Goal: Task Accomplishment & Management: Use online tool/utility

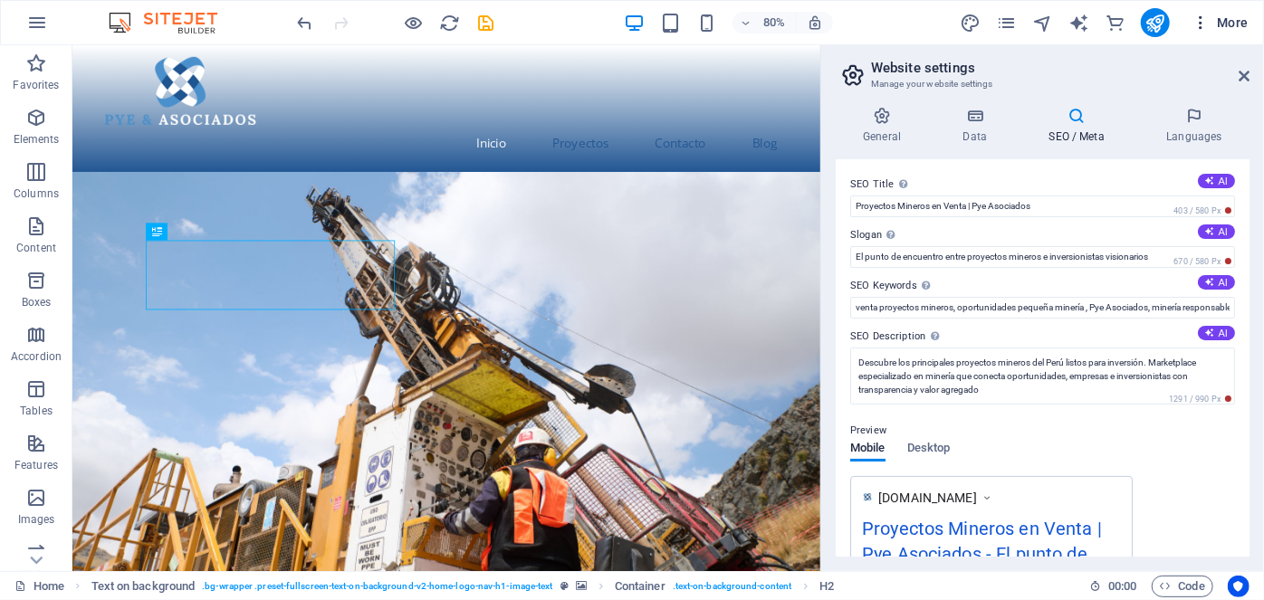
click at [1227, 19] on span "More" at bounding box center [1219, 23] width 57 height 18
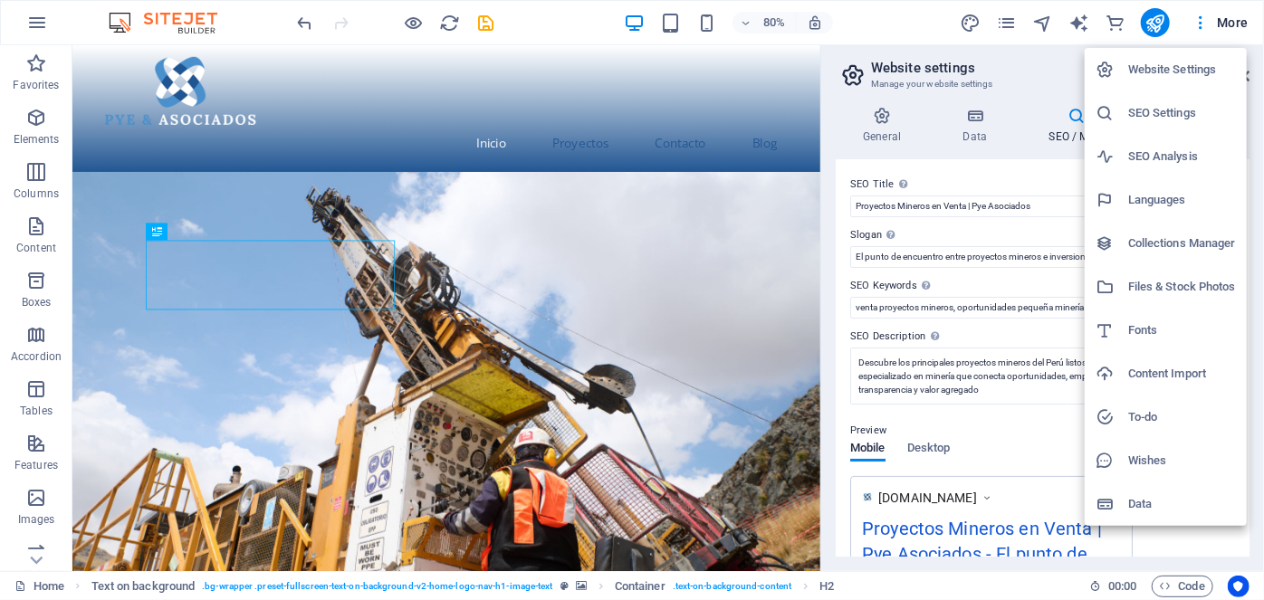
click at [1191, 68] on h6 "Website Settings" at bounding box center [1182, 70] width 108 height 22
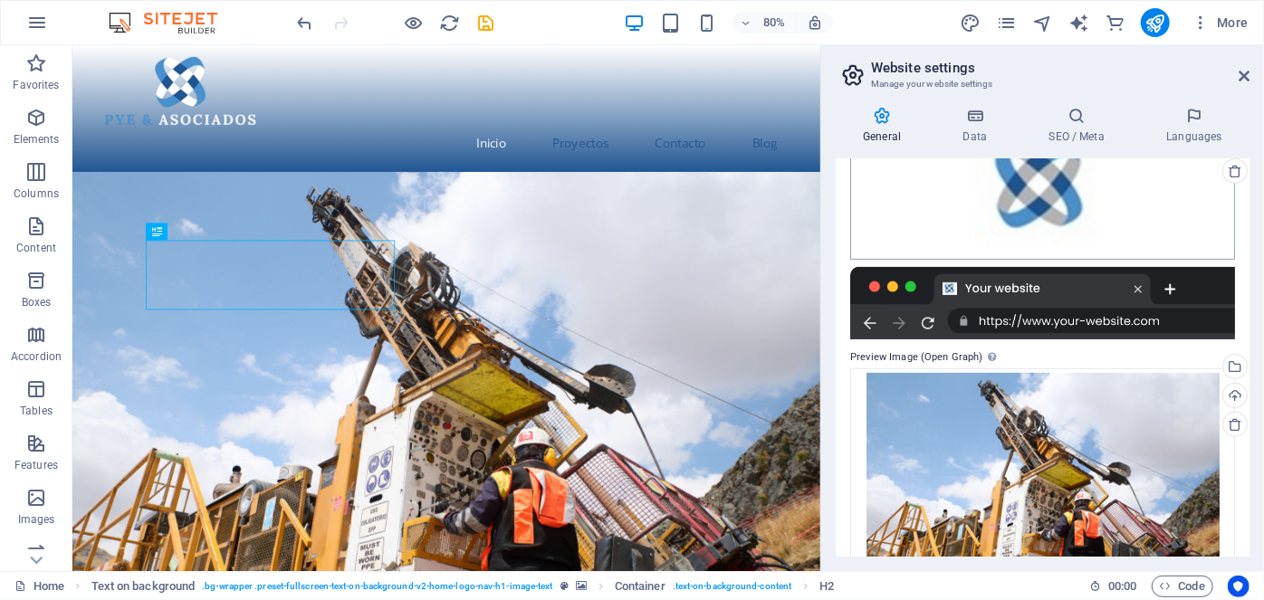
scroll to position [138, 0]
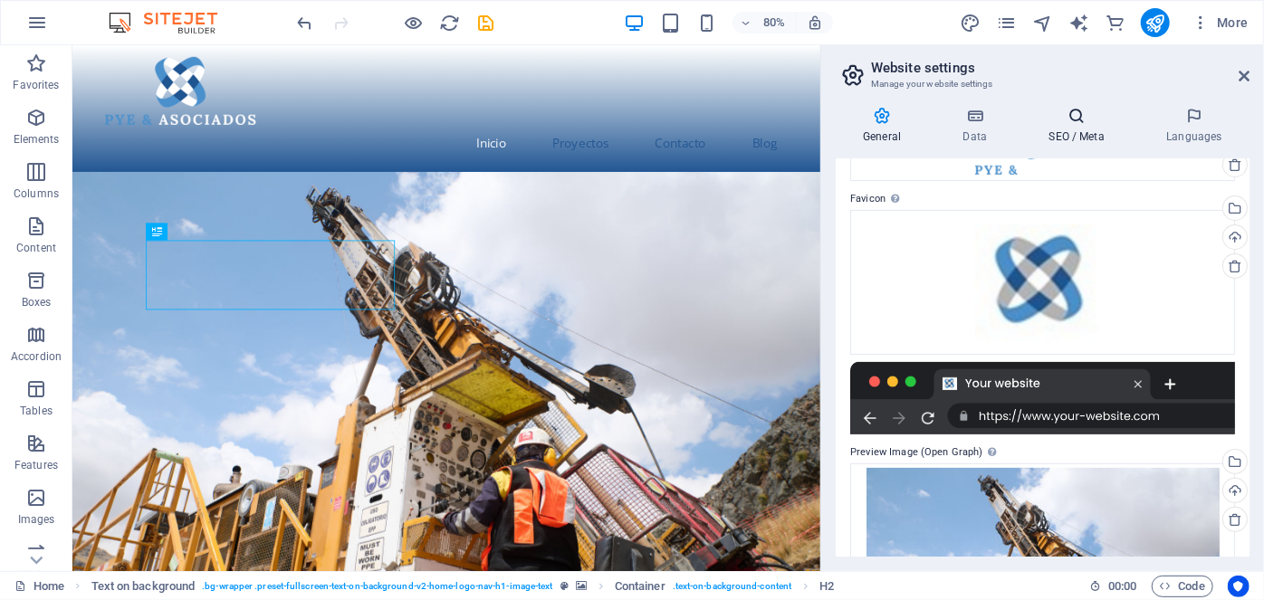
click at [1077, 109] on icon at bounding box center [1076, 116] width 110 height 18
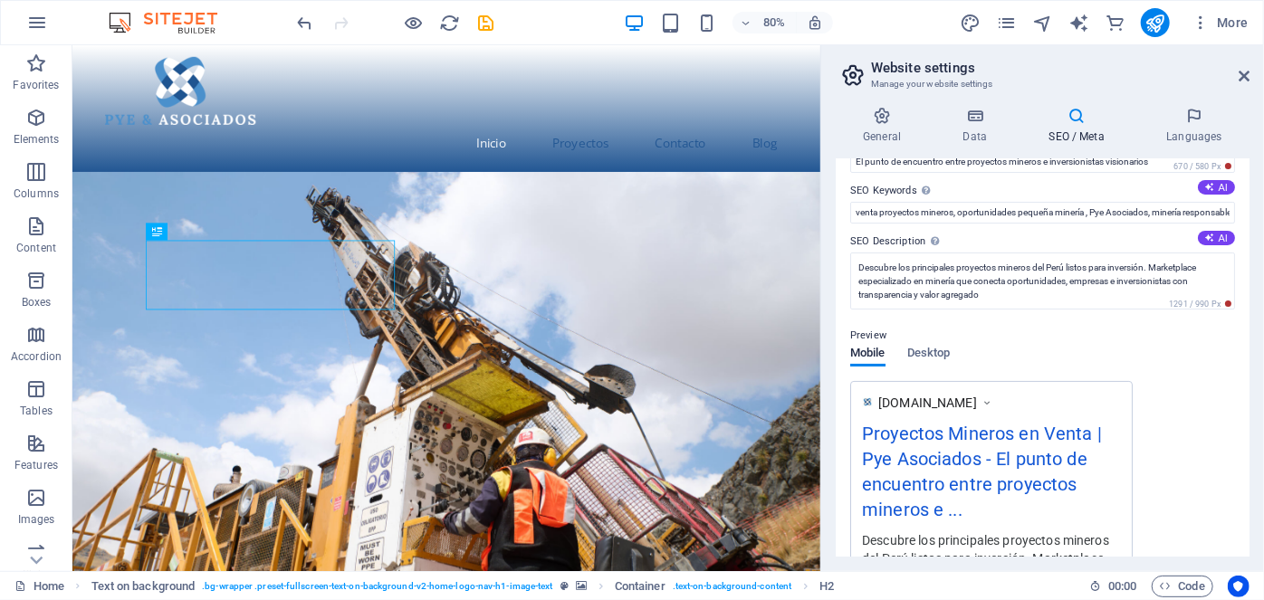
scroll to position [86, 0]
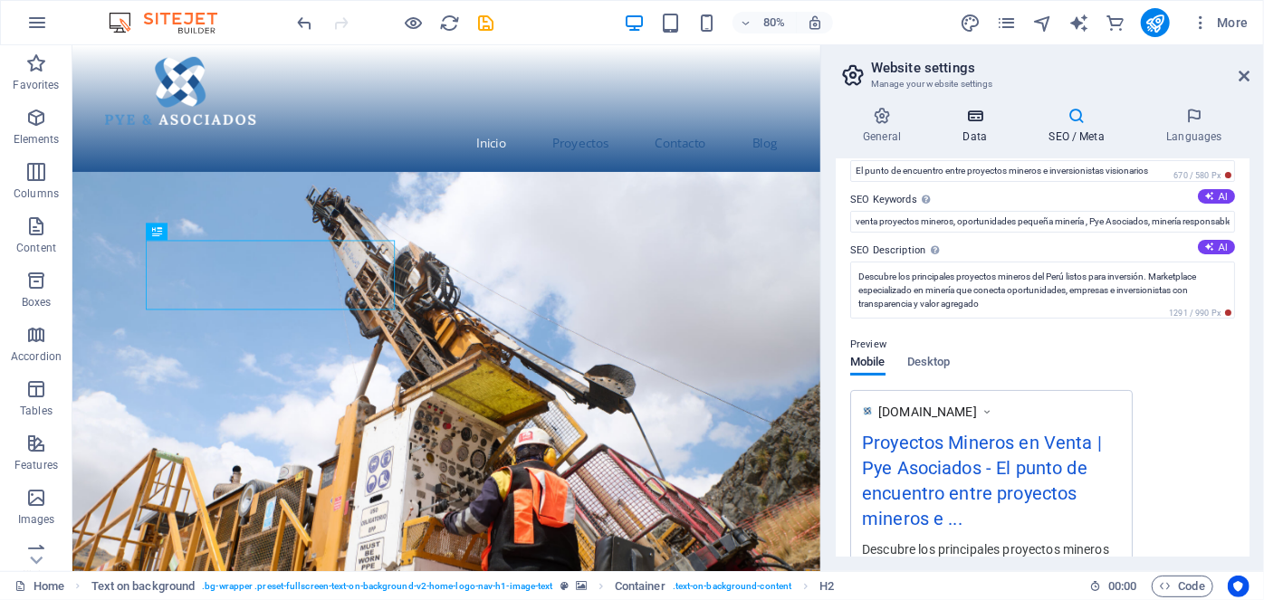
click at [974, 112] on icon at bounding box center [974, 116] width 79 height 18
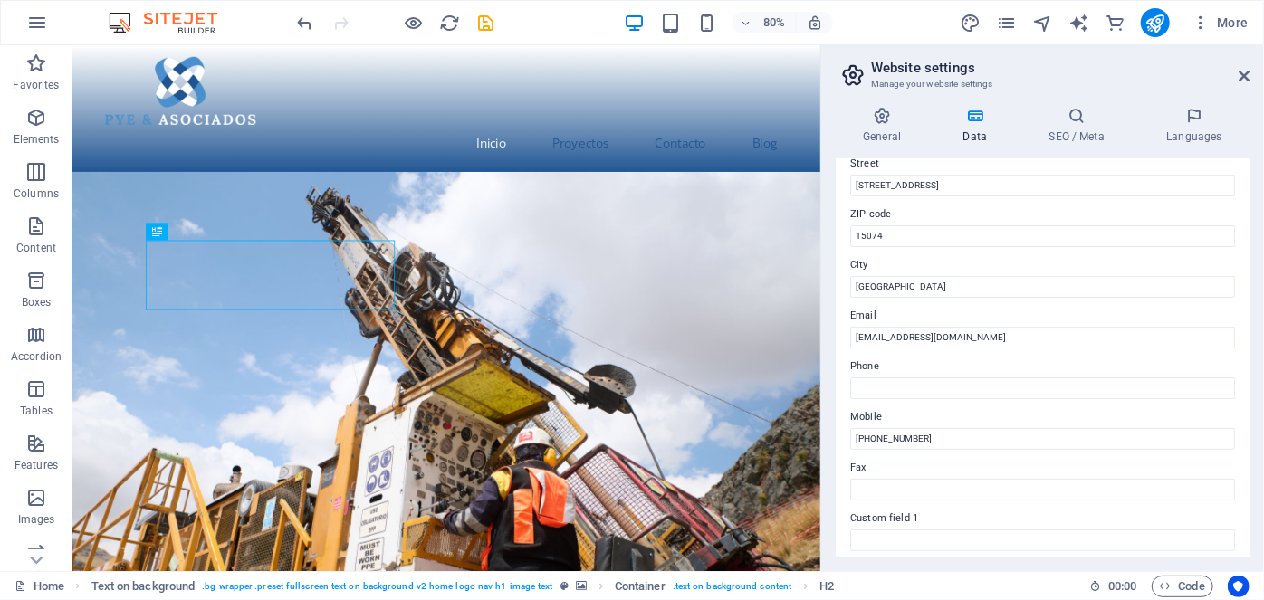
scroll to position [0, 0]
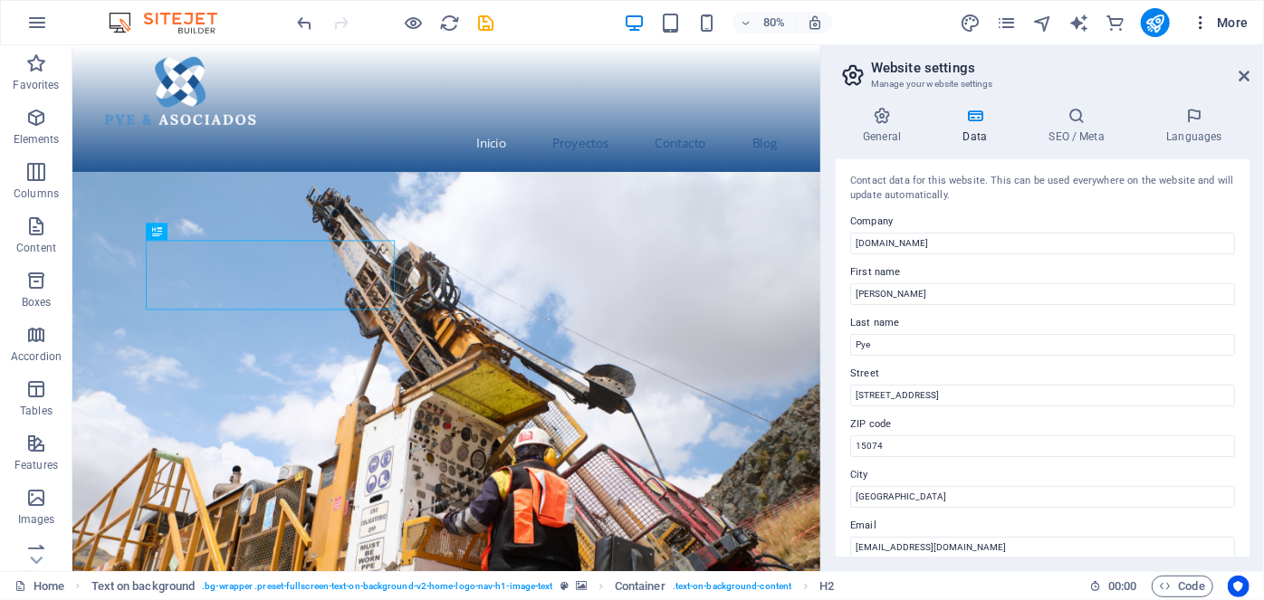
click at [1200, 24] on icon "button" at bounding box center [1200, 23] width 18 height 18
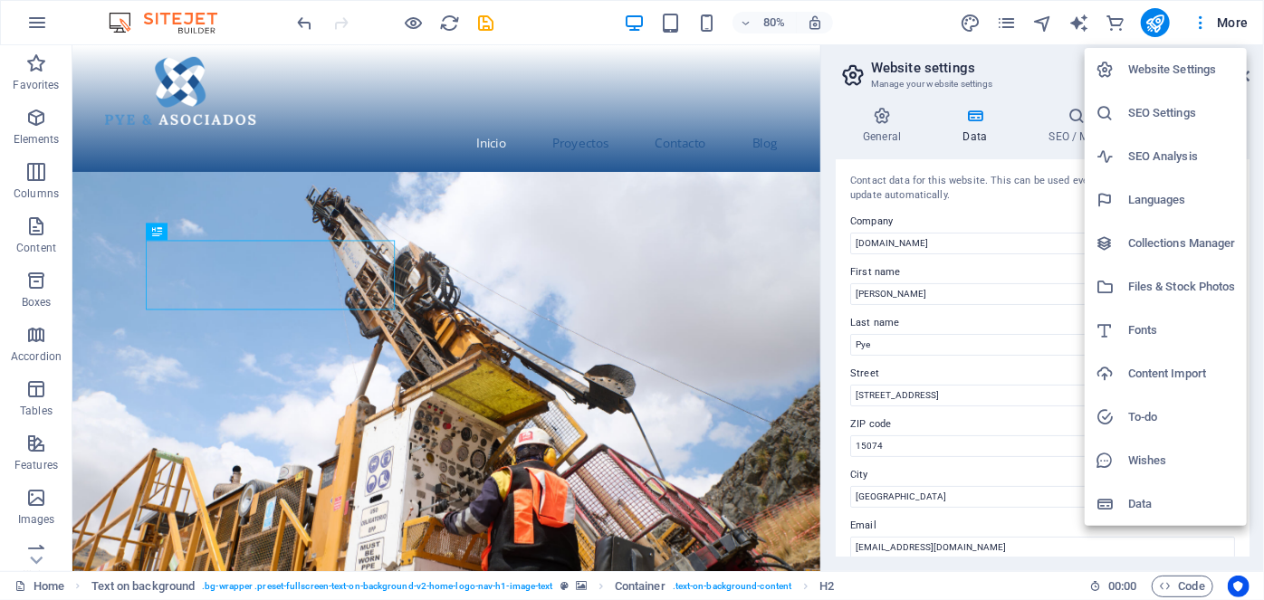
click at [1007, 14] on div at bounding box center [632, 300] width 1264 height 600
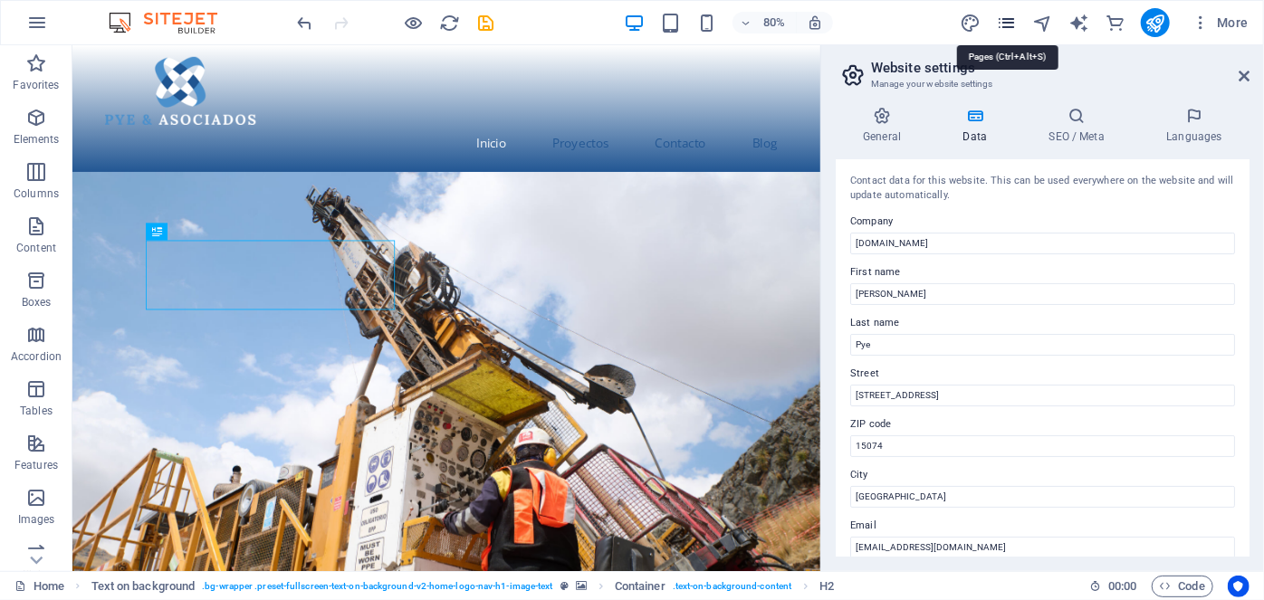
click at [1006, 27] on icon "pages" at bounding box center [1006, 23] width 21 height 21
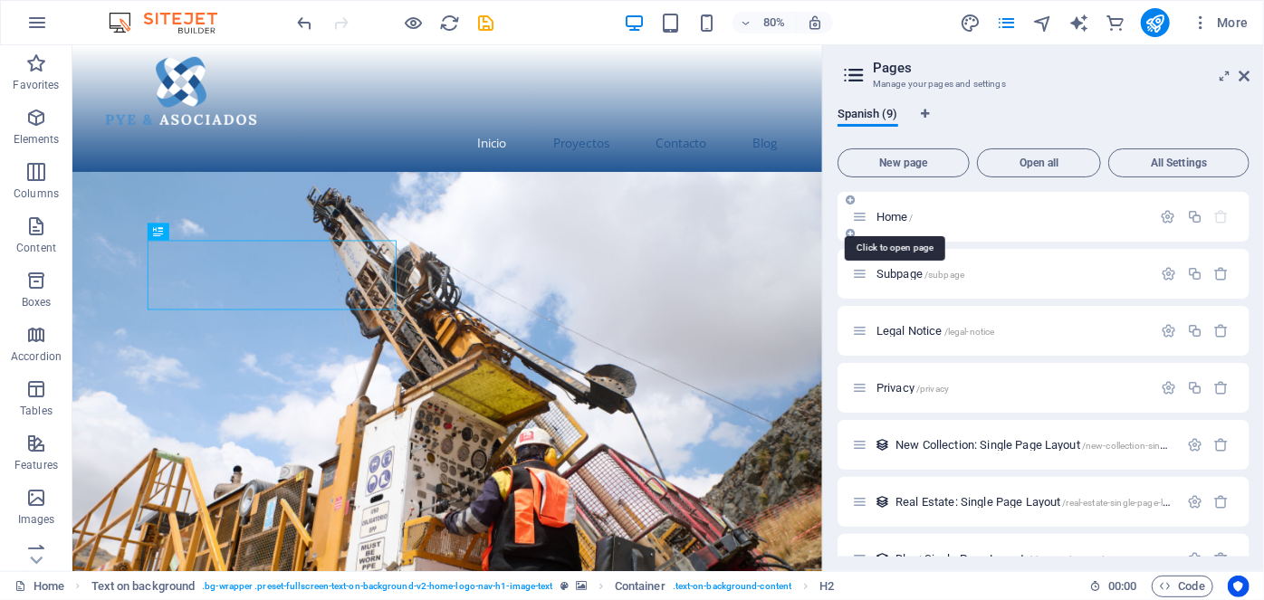
click at [885, 217] on span "Home /" at bounding box center [894, 217] width 37 height 14
click at [36, 24] on icon "button" at bounding box center [37, 23] width 22 height 22
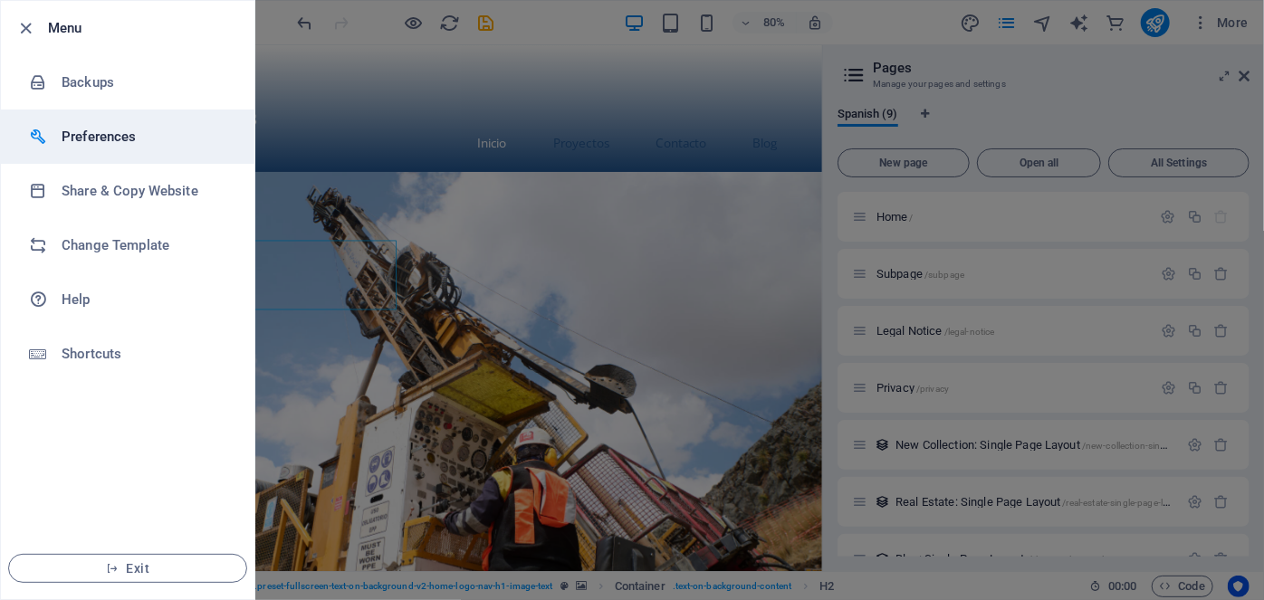
click at [88, 136] on h6 "Preferences" at bounding box center [145, 137] width 167 height 22
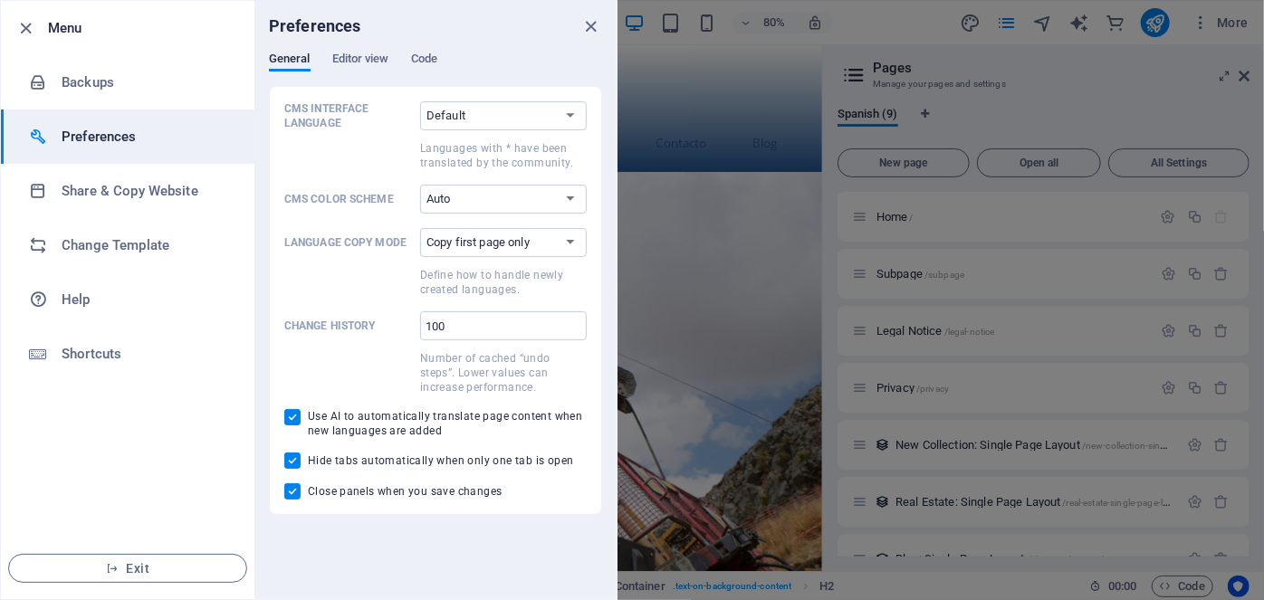
click at [732, 172] on div at bounding box center [632, 300] width 1264 height 600
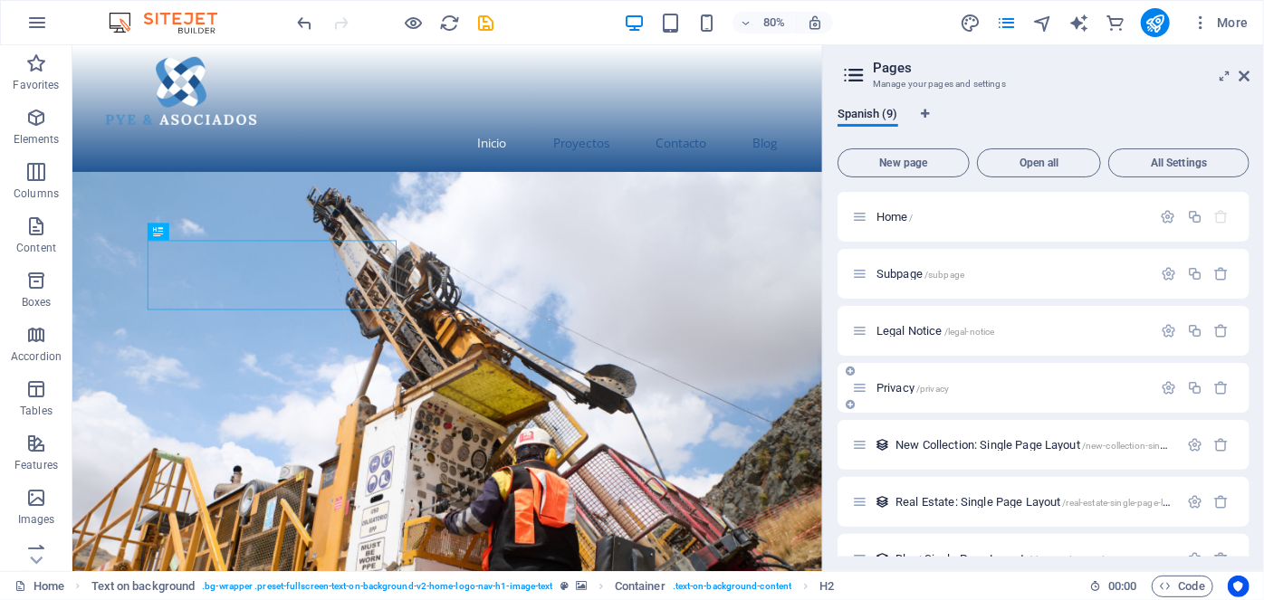
scroll to position [148, 0]
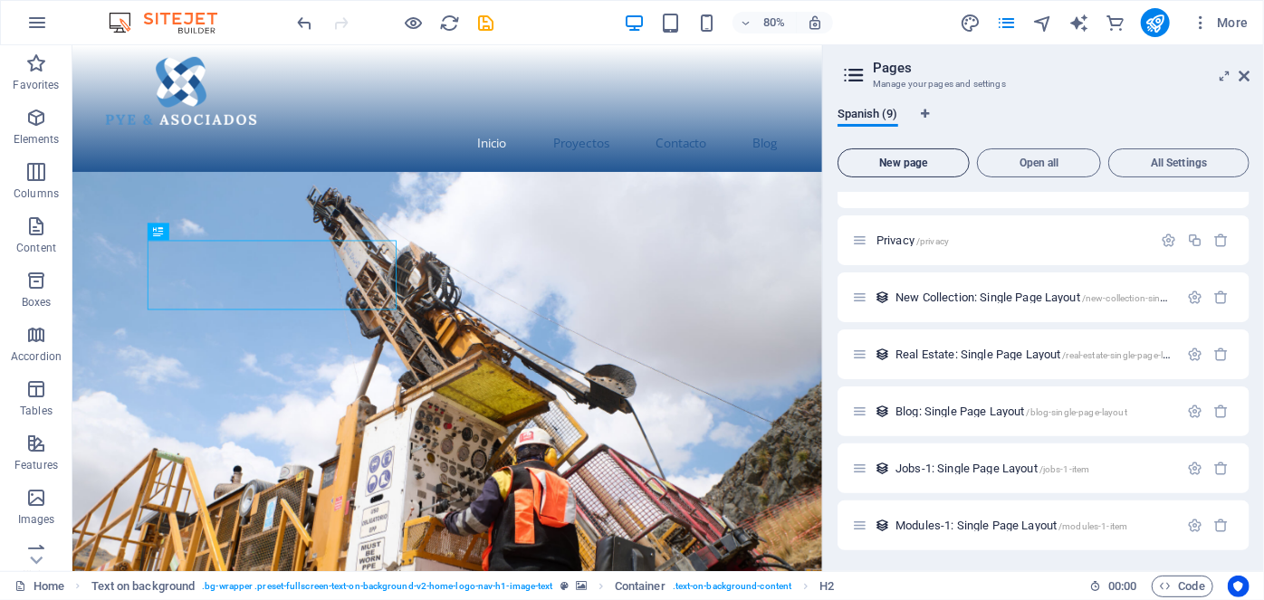
click at [933, 159] on span "New page" at bounding box center [904, 163] width 116 height 11
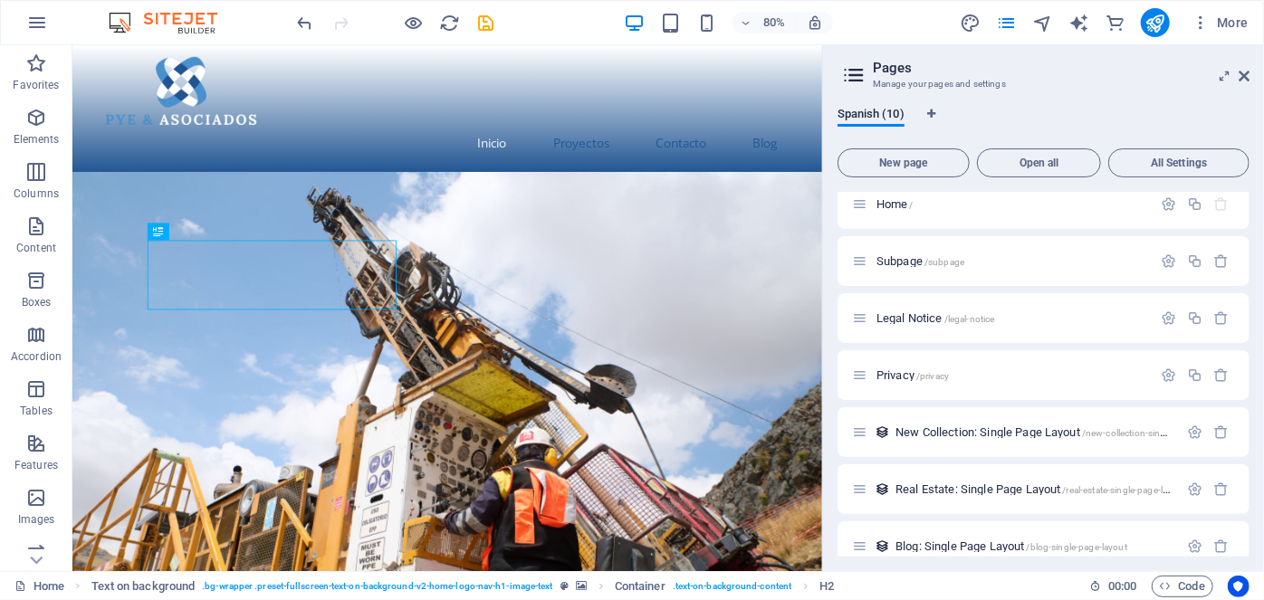
scroll to position [0, 0]
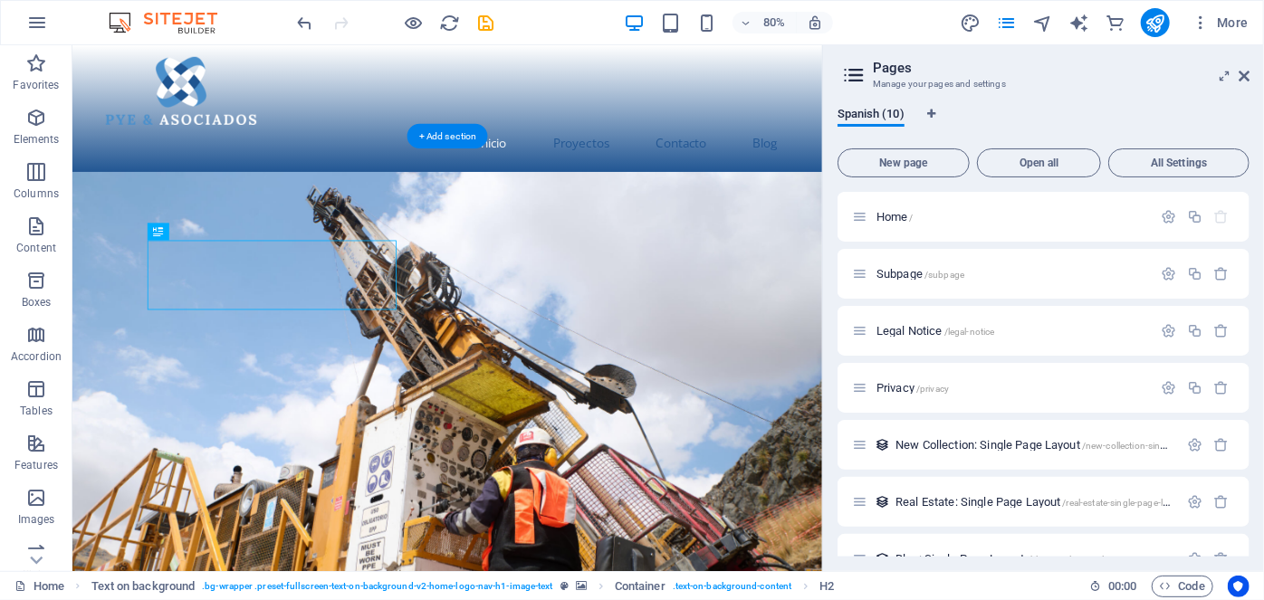
click at [776, 256] on figure at bounding box center [540, 518] width 937 height 630
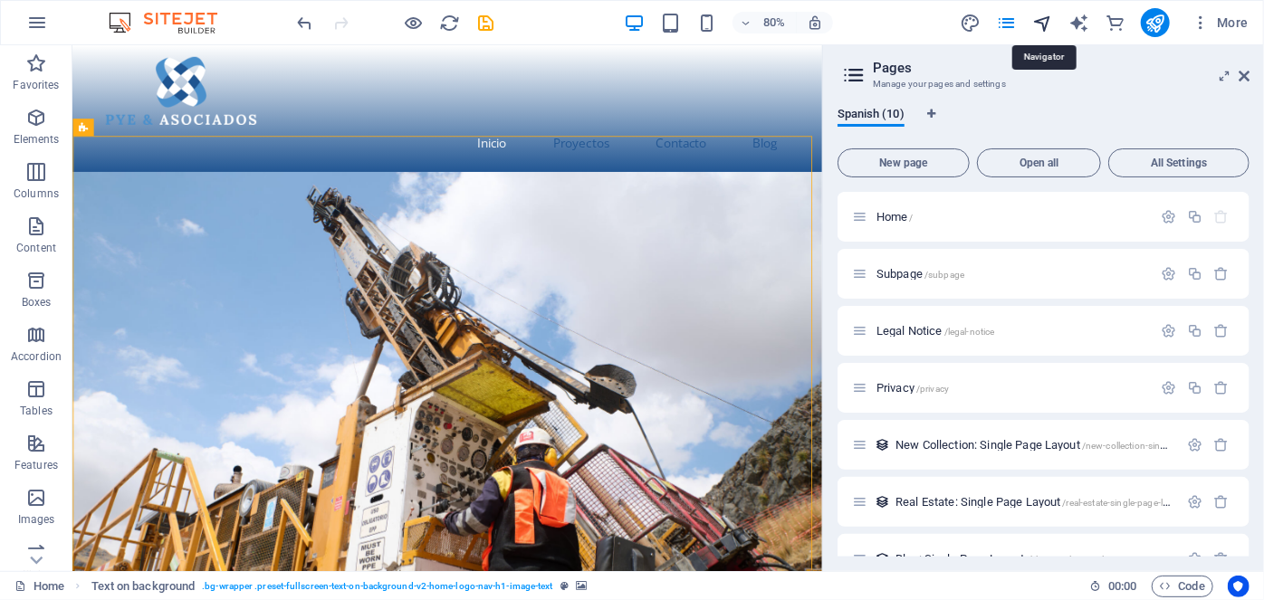
click at [1041, 25] on icon "navigator" at bounding box center [1042, 23] width 21 height 21
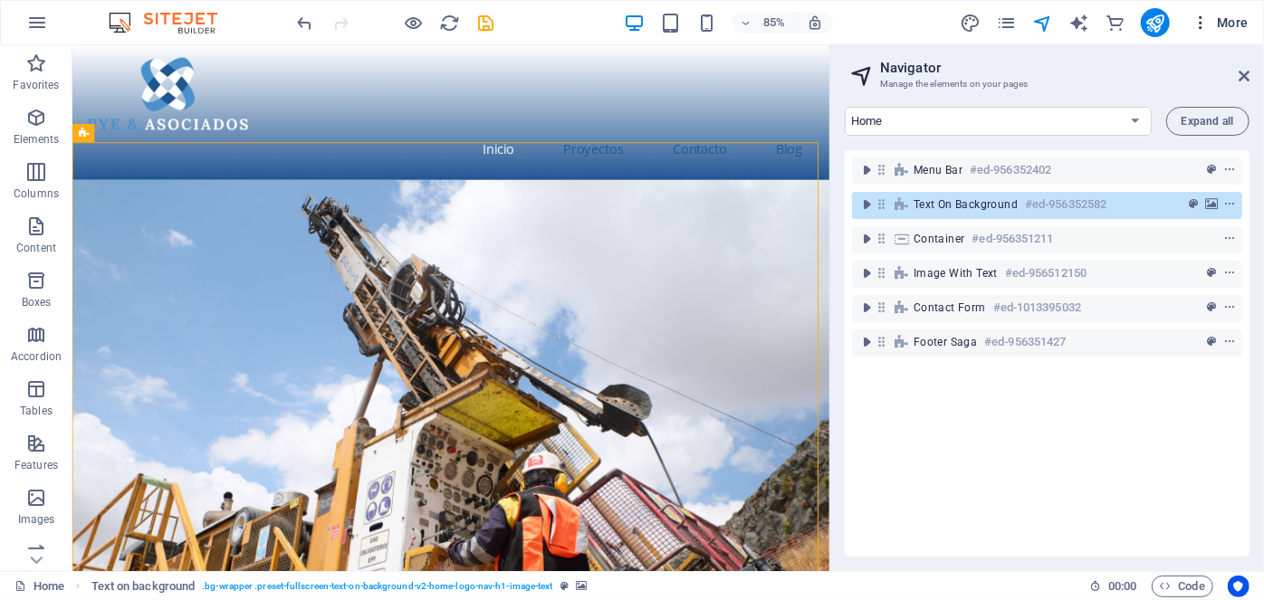
click at [1204, 24] on icon "button" at bounding box center [1200, 23] width 18 height 18
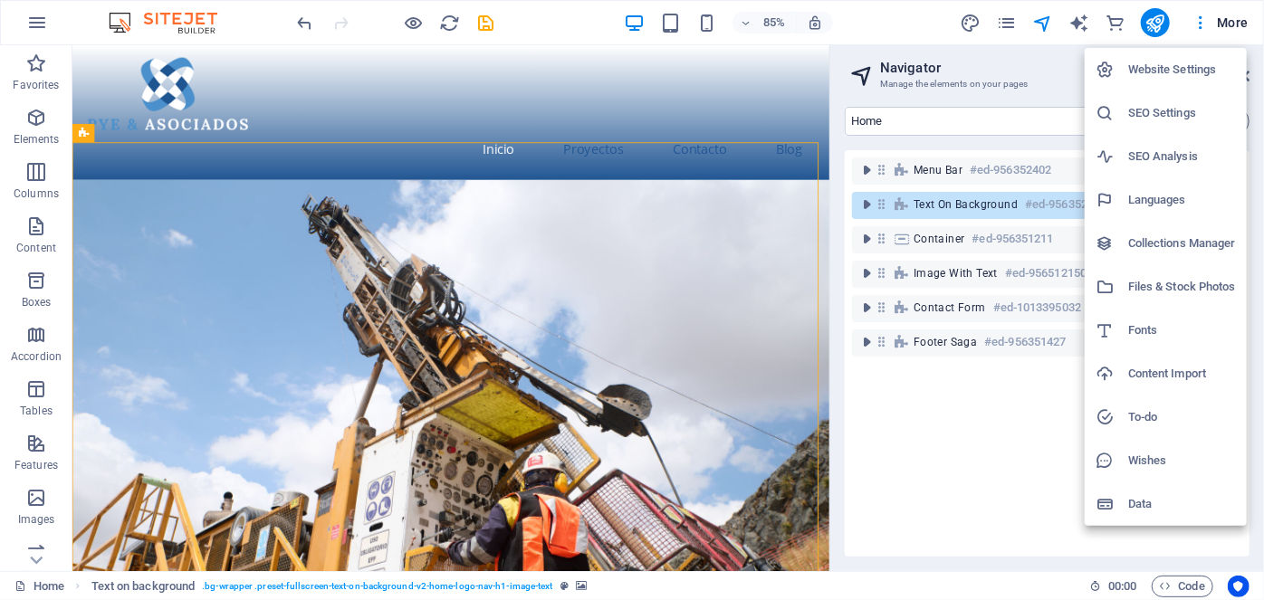
click at [1235, 22] on div at bounding box center [632, 300] width 1264 height 600
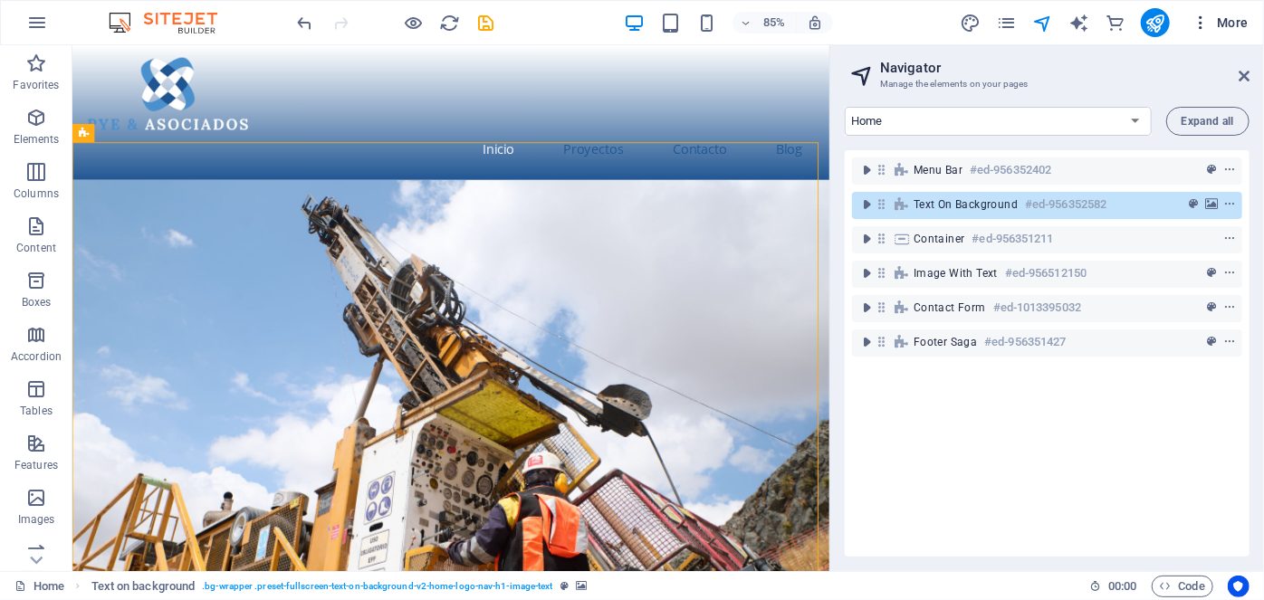
click at [1207, 22] on icon "button" at bounding box center [1200, 23] width 18 height 18
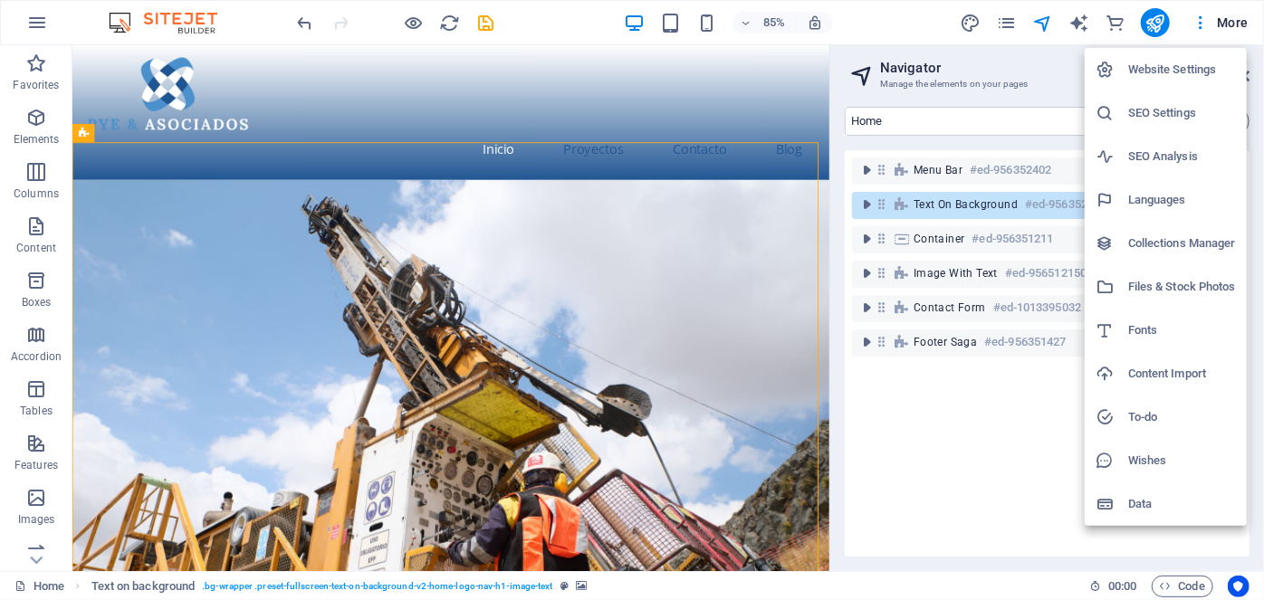
click at [161, 18] on div at bounding box center [632, 300] width 1264 height 600
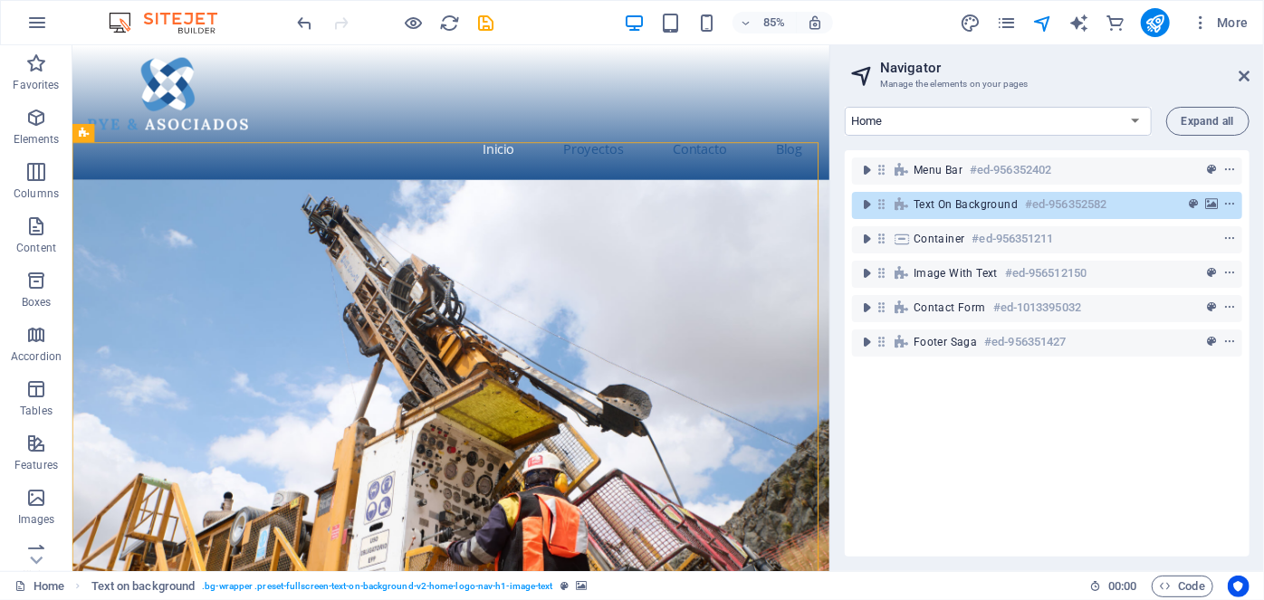
click at [48, 24] on button "button" at bounding box center [36, 22] width 43 height 43
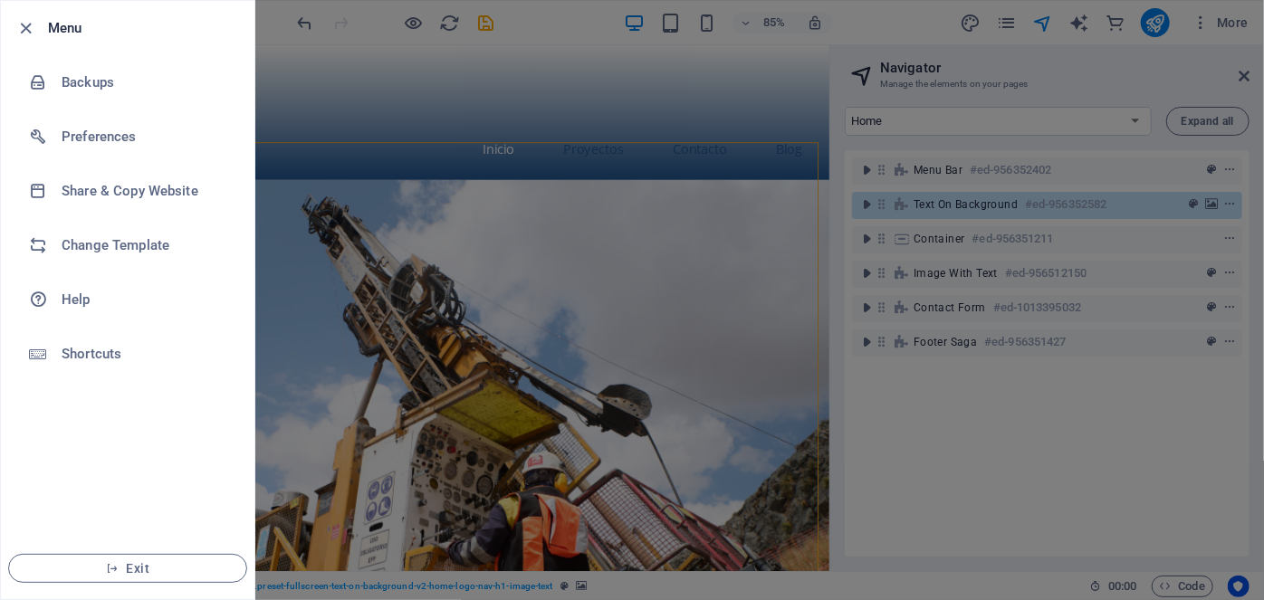
click at [314, 47] on div at bounding box center [632, 300] width 1264 height 600
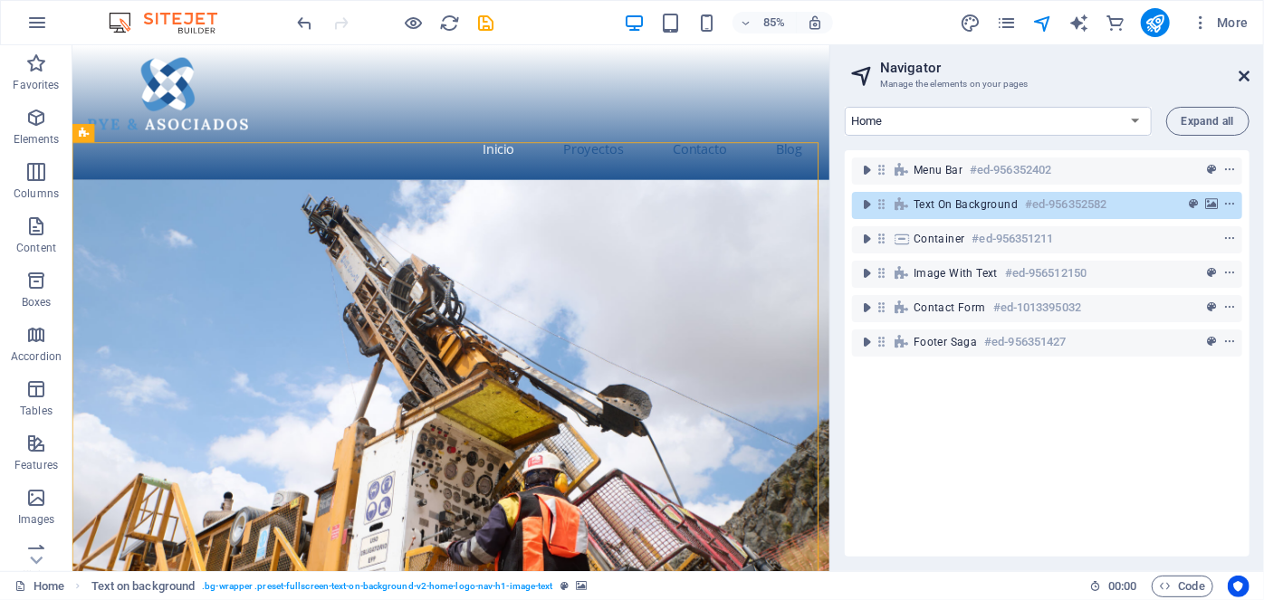
click at [1243, 76] on icon at bounding box center [1244, 76] width 11 height 14
